Goal: Find specific page/section: Find specific page/section

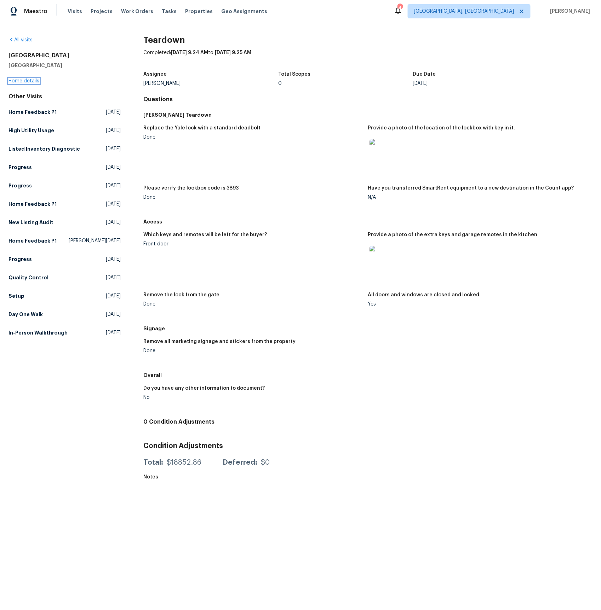
click at [24, 82] on link "Home details" at bounding box center [23, 81] width 31 height 5
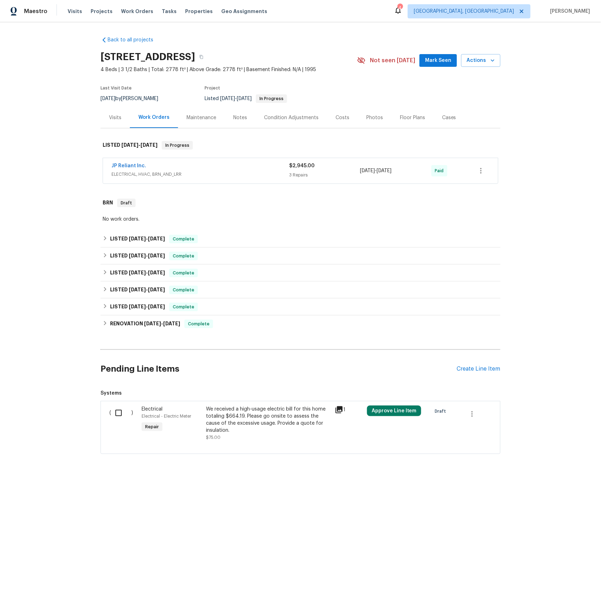
click at [114, 116] on div "Visits" at bounding box center [115, 117] width 12 height 7
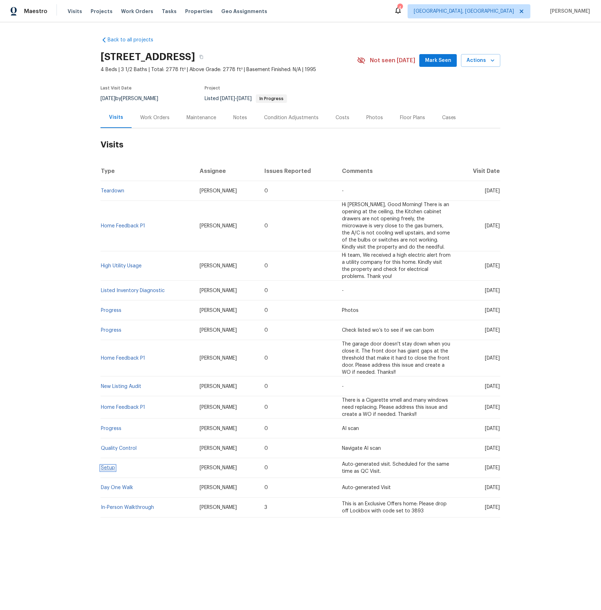
click at [104, 470] on link "Setup" at bounding box center [108, 468] width 14 height 5
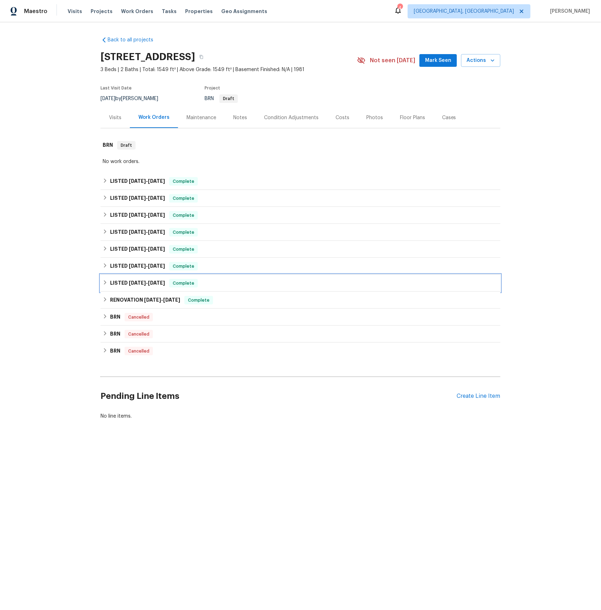
click at [138, 282] on span "1/16/25" at bounding box center [137, 283] width 17 height 5
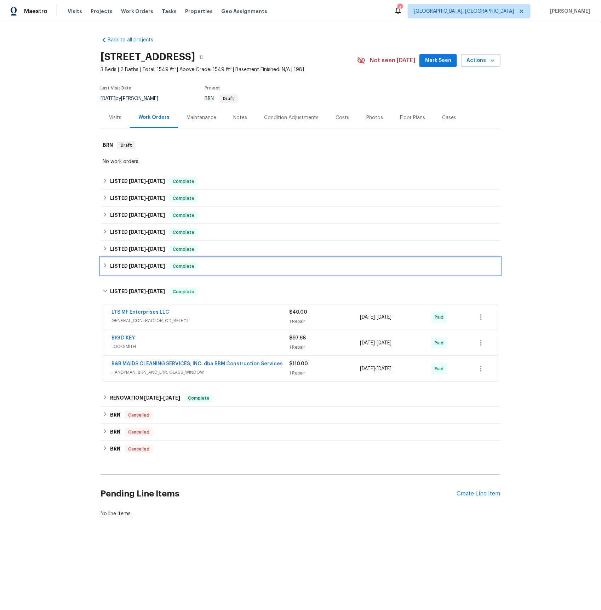
click at [136, 266] on span "4/7/25" at bounding box center [137, 266] width 17 height 5
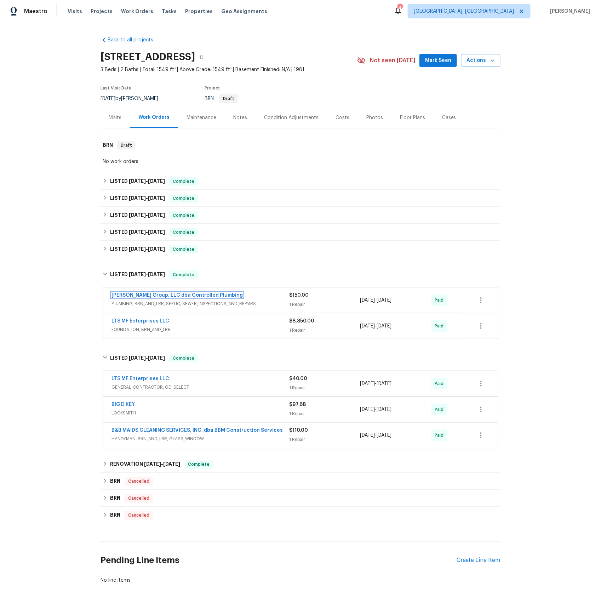
drag, startPoint x: 135, startPoint y: 294, endPoint x: 138, endPoint y: 291, distance: 4.8
click at [135, 294] on link "DeHoyos Group, LLC dba Controlled Plumbing" at bounding box center [176, 295] width 131 height 5
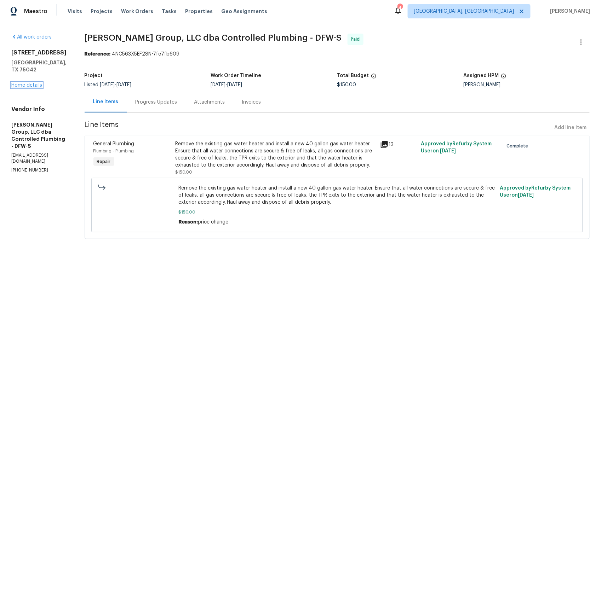
click at [33, 83] on link "Home details" at bounding box center [26, 85] width 31 height 5
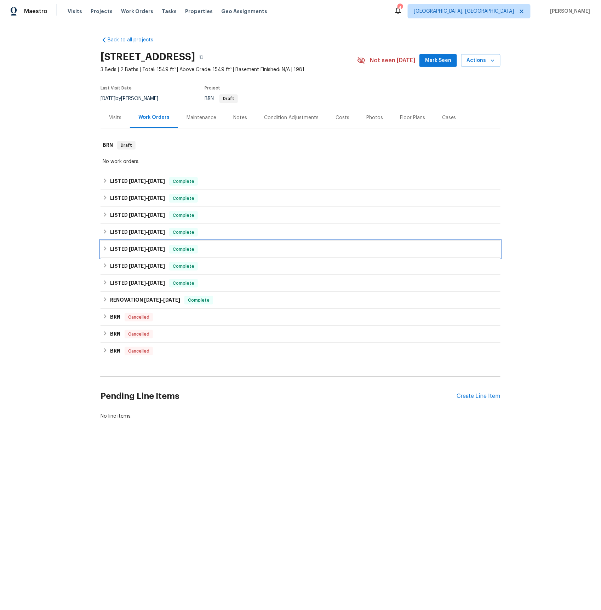
drag, startPoint x: 133, startPoint y: 249, endPoint x: 133, endPoint y: 238, distance: 11.0
click at [133, 249] on span "4/17/25" at bounding box center [137, 249] width 17 height 5
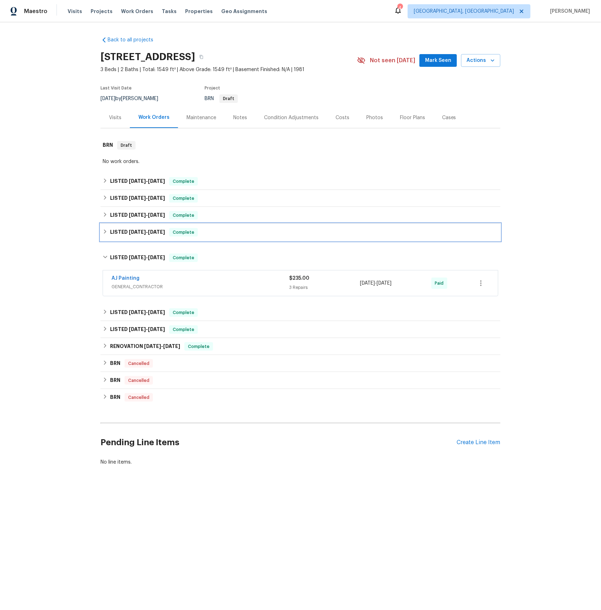
click at [134, 233] on span "4/30/25" at bounding box center [137, 232] width 17 height 5
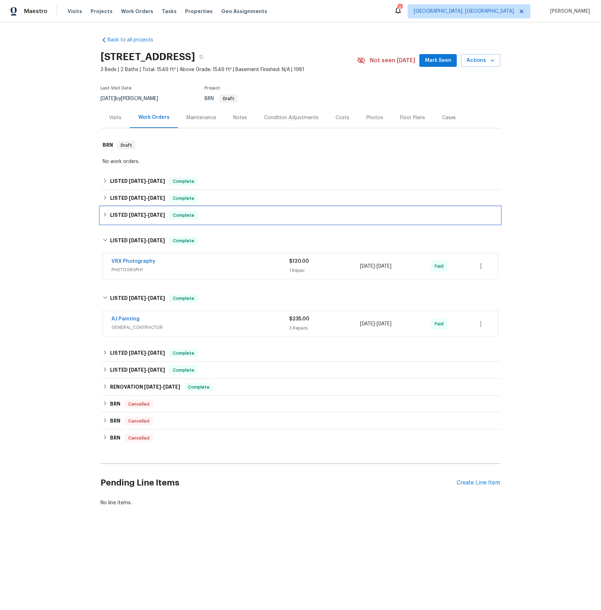
click at [137, 216] on span "6/2/25" at bounding box center [137, 215] width 17 height 5
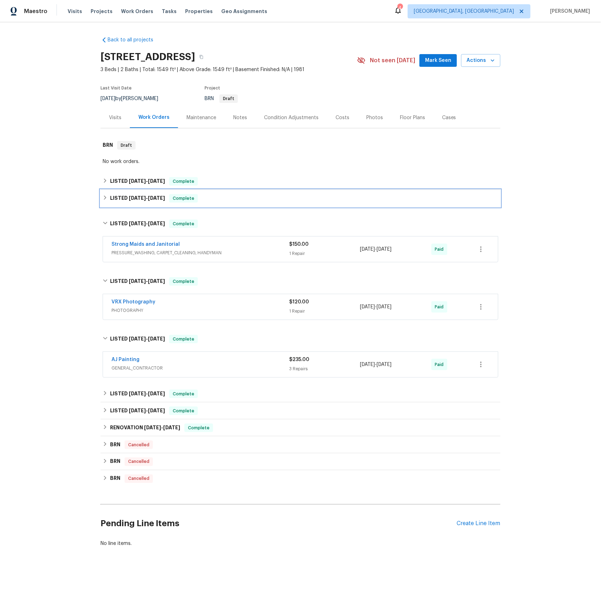
click at [139, 203] on h6 "LISTED 6/10/25 - 6/12/25" at bounding box center [137, 198] width 55 height 8
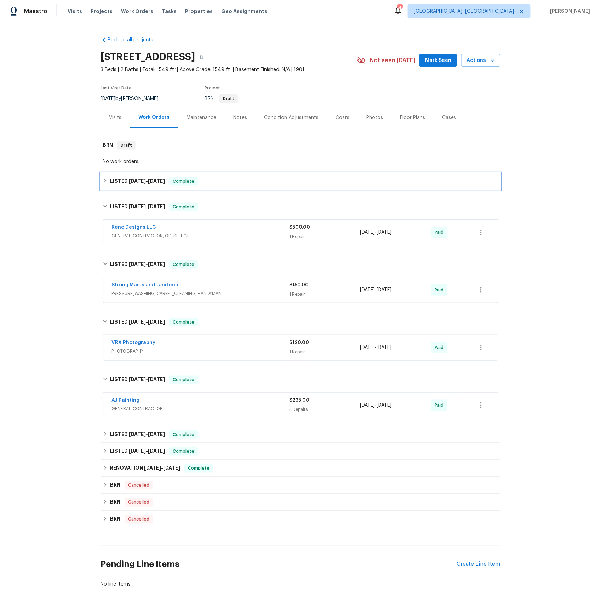
click at [138, 182] on span "7/8/25" at bounding box center [137, 181] width 17 height 5
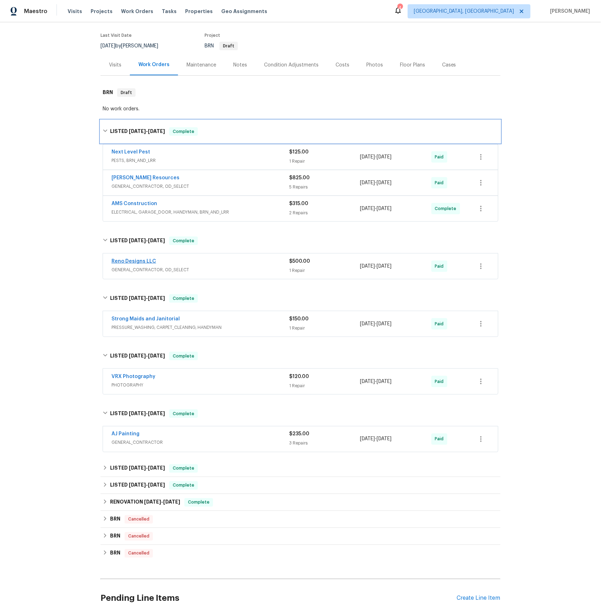
scroll to position [115, 0]
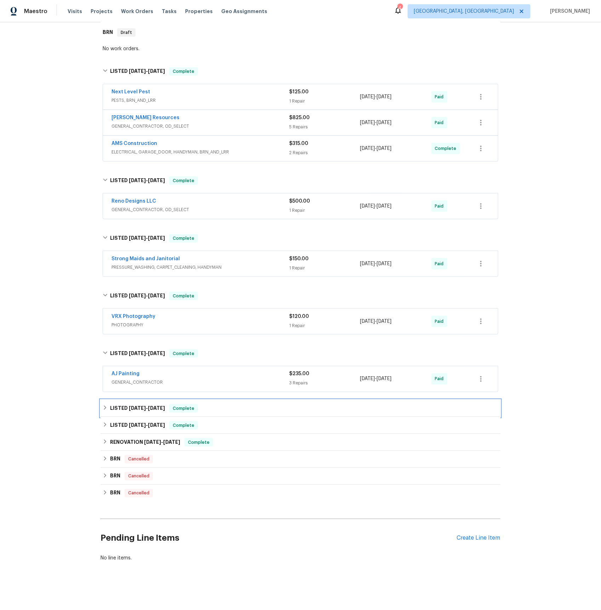
click at [147, 408] on span "4/7/25 - 4/11/25" at bounding box center [147, 408] width 36 height 5
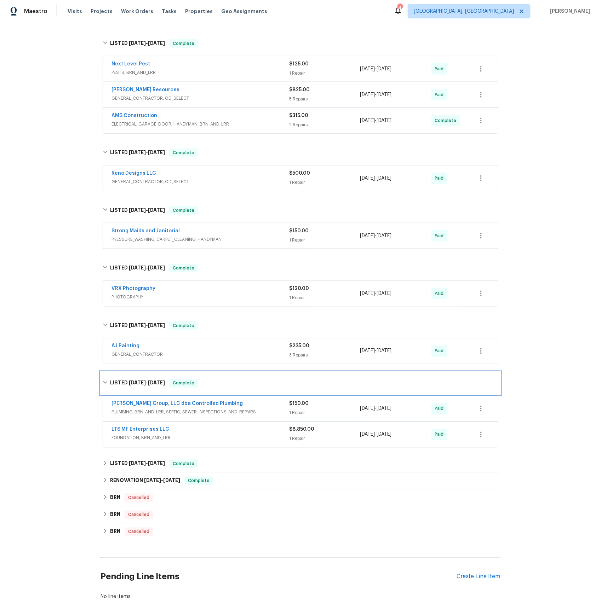
scroll to position [181, 0]
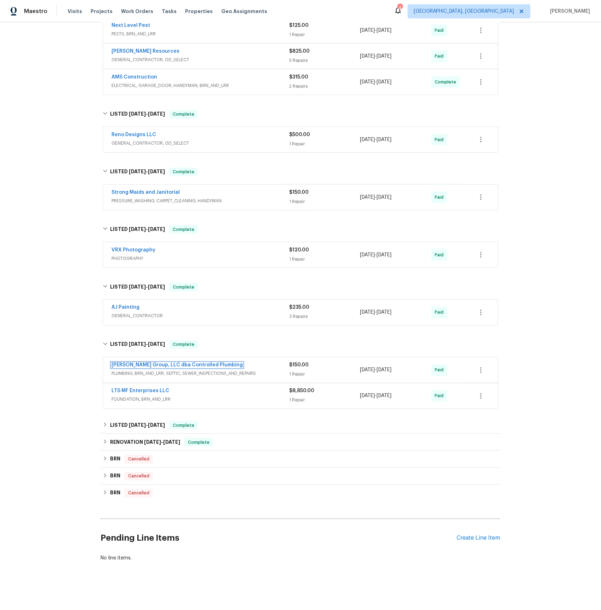
drag, startPoint x: 145, startPoint y: 366, endPoint x: 150, endPoint y: 363, distance: 5.7
click at [145, 366] on link "DeHoyos Group, LLC dba Controlled Plumbing" at bounding box center [176, 365] width 131 height 5
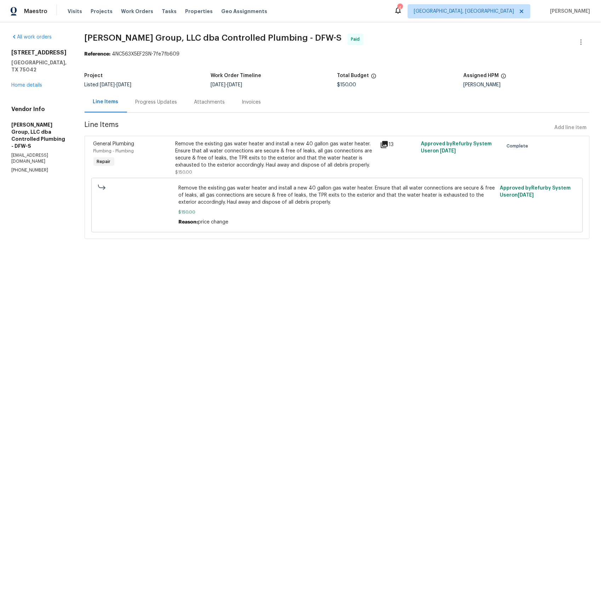
click at [163, 100] on div "Progress Updates" at bounding box center [156, 102] width 42 height 7
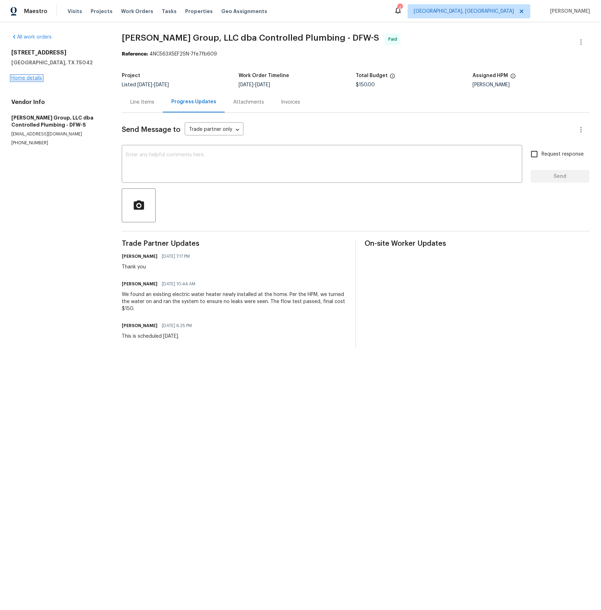
click at [34, 78] on link "Home details" at bounding box center [26, 78] width 31 height 5
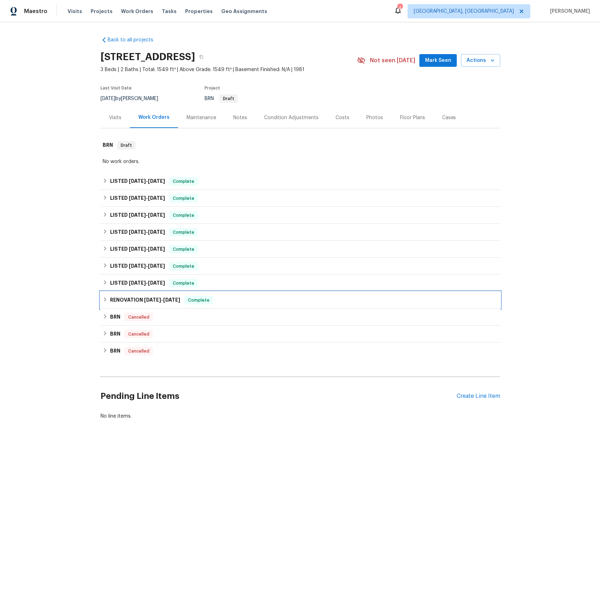
drag, startPoint x: 128, startPoint y: 299, endPoint x: 135, endPoint y: 305, distance: 10.1
click at [128, 299] on h6 "RENOVATION 8/21/24 - 9/3/24" at bounding box center [145, 300] width 70 height 8
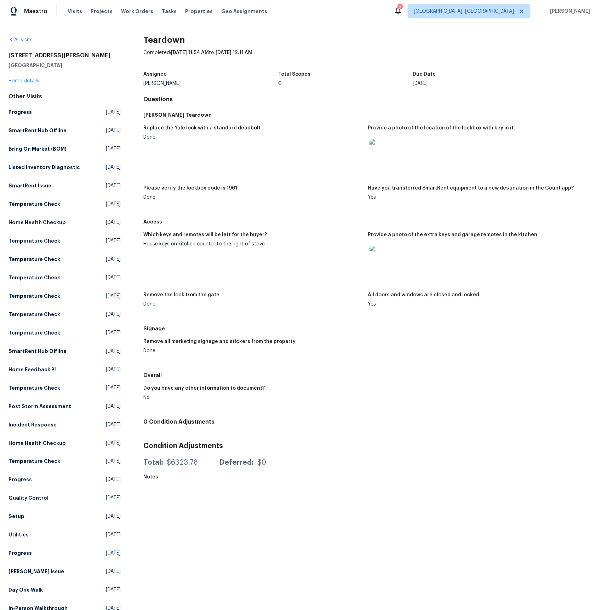
click at [377, 256] on img at bounding box center [380, 257] width 23 height 23
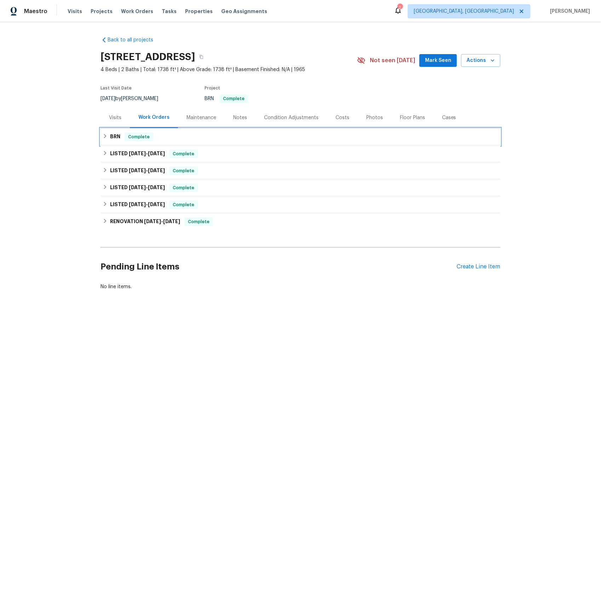
click at [119, 138] on h6 "BRN" at bounding box center [115, 137] width 10 height 8
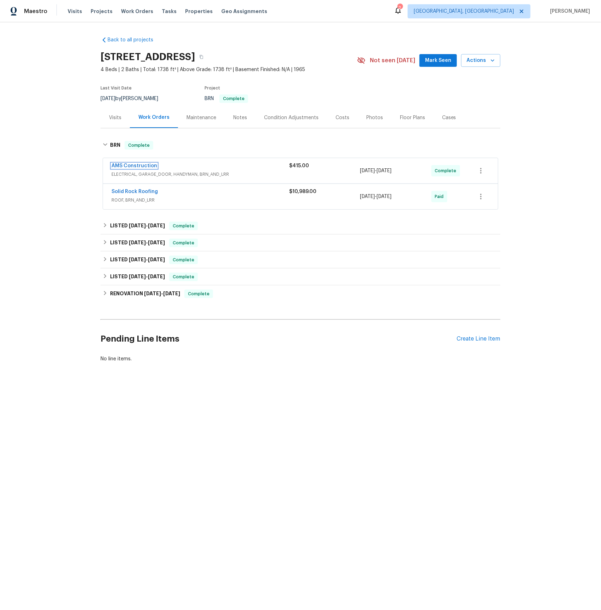
click at [139, 166] on link "AMS Construction" at bounding box center [134, 165] width 46 height 5
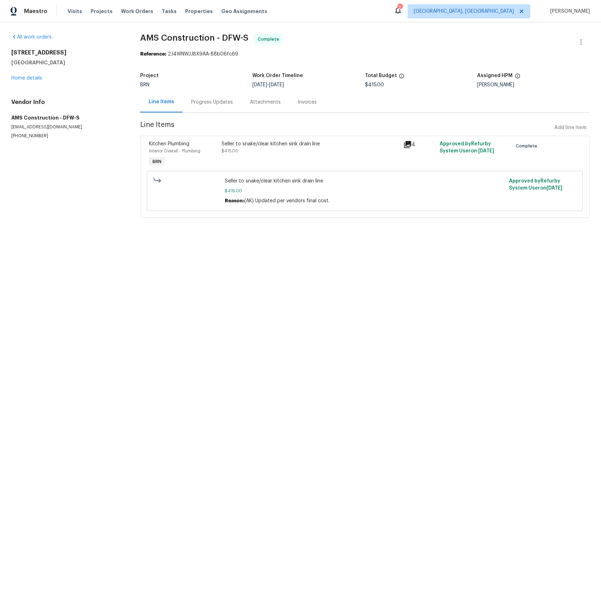
drag, startPoint x: 308, startPoint y: 100, endPoint x: 322, endPoint y: 111, distance: 17.3
click at [308, 100] on div "Invoices" at bounding box center [306, 102] width 19 height 7
